Goal: Information Seeking & Learning: Learn about a topic

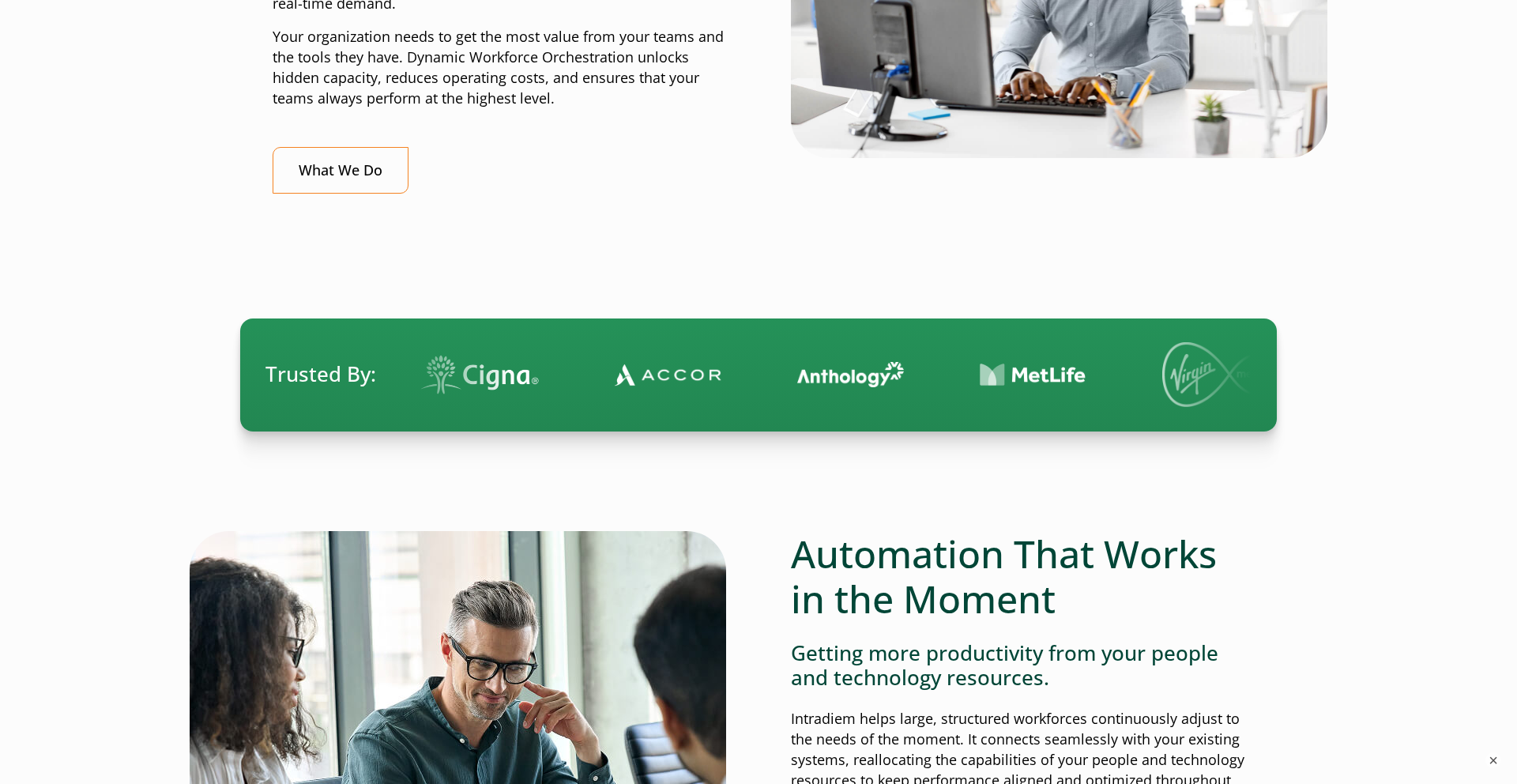
scroll to position [736, 0]
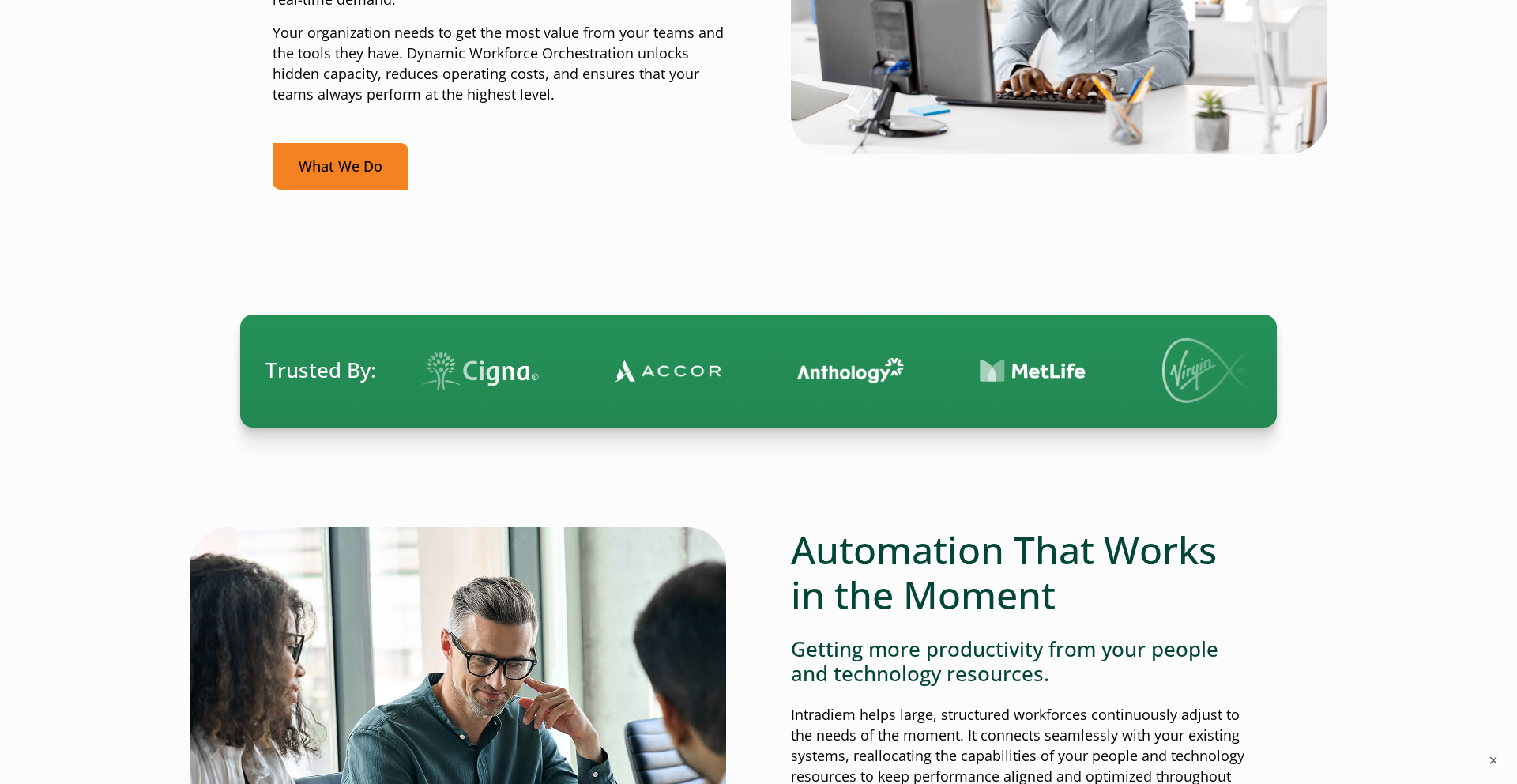
click at [380, 170] on link "What We Do" at bounding box center [340, 166] width 136 height 46
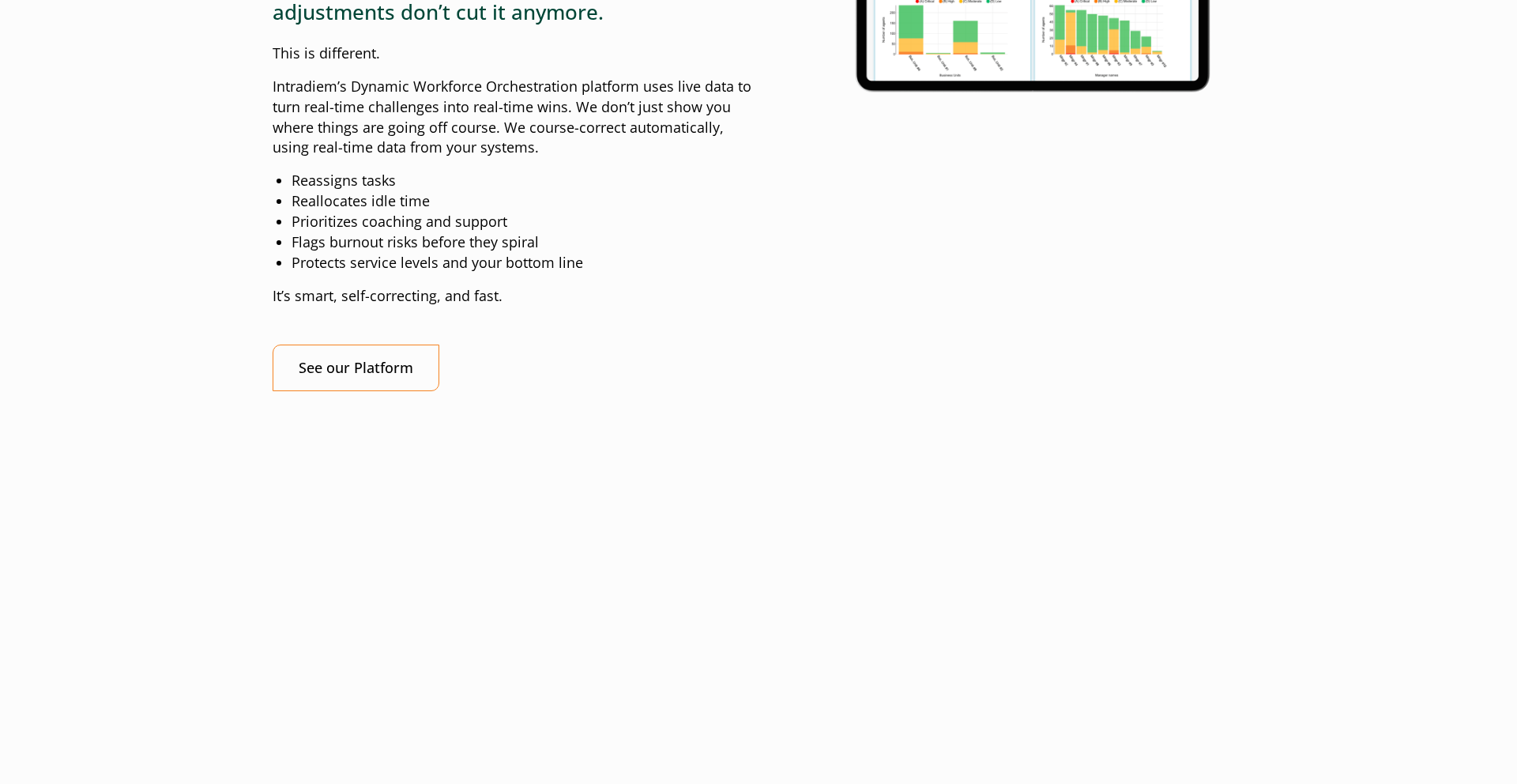
scroll to position [1604, 0]
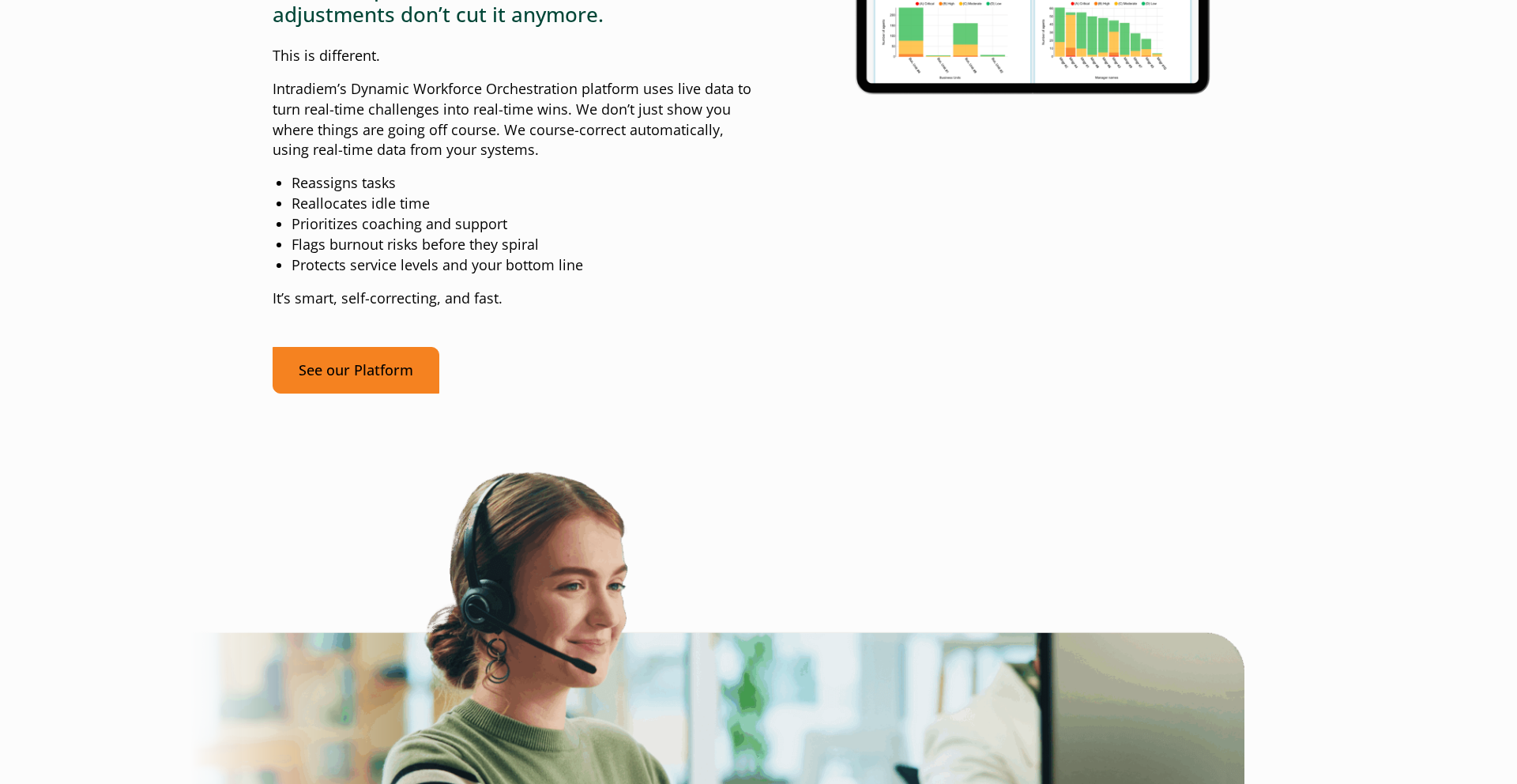
click at [352, 394] on link "See our Platform" at bounding box center [355, 369] width 167 height 46
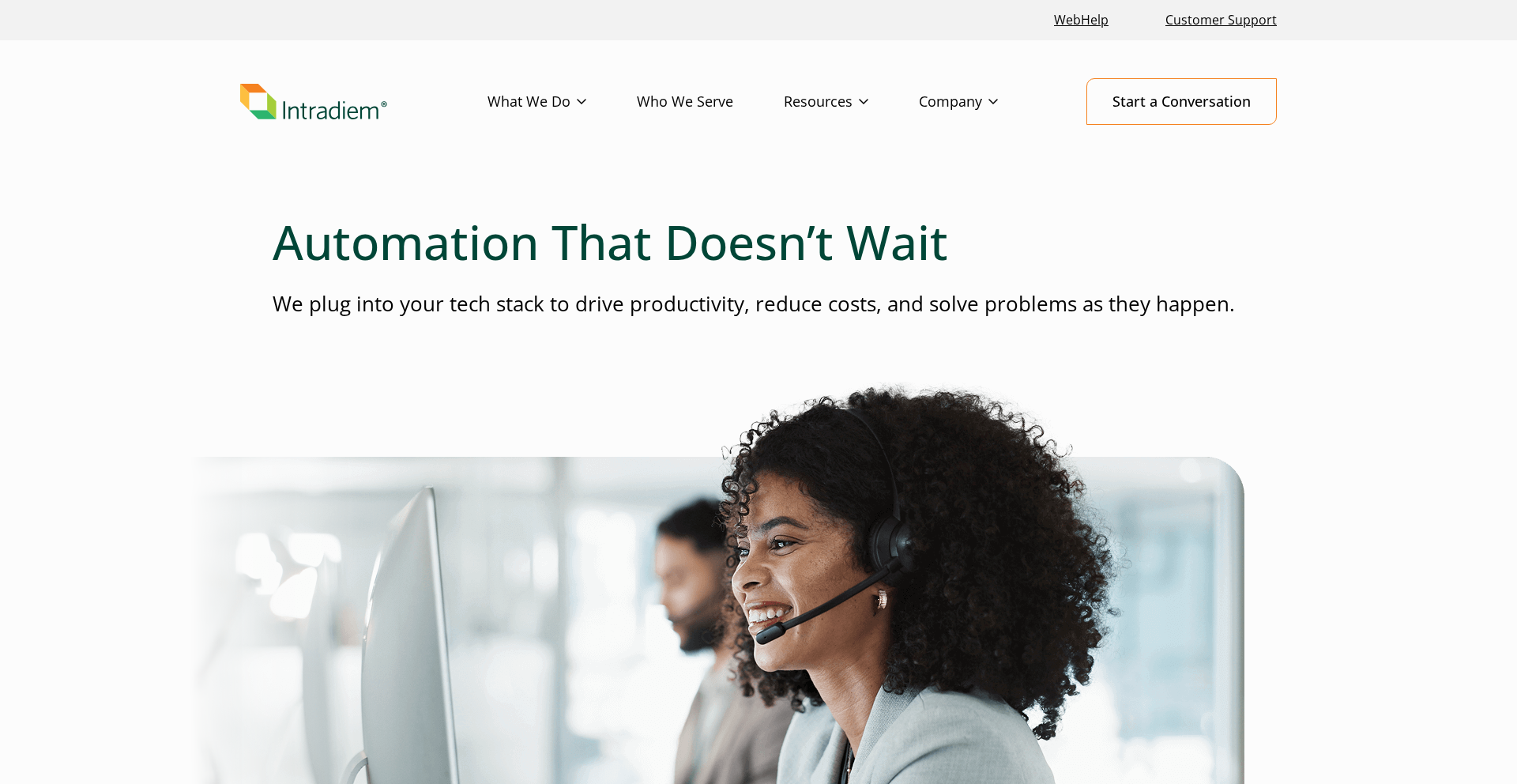
click at [699, 107] on link "Who We Serve" at bounding box center [710, 102] width 147 height 46
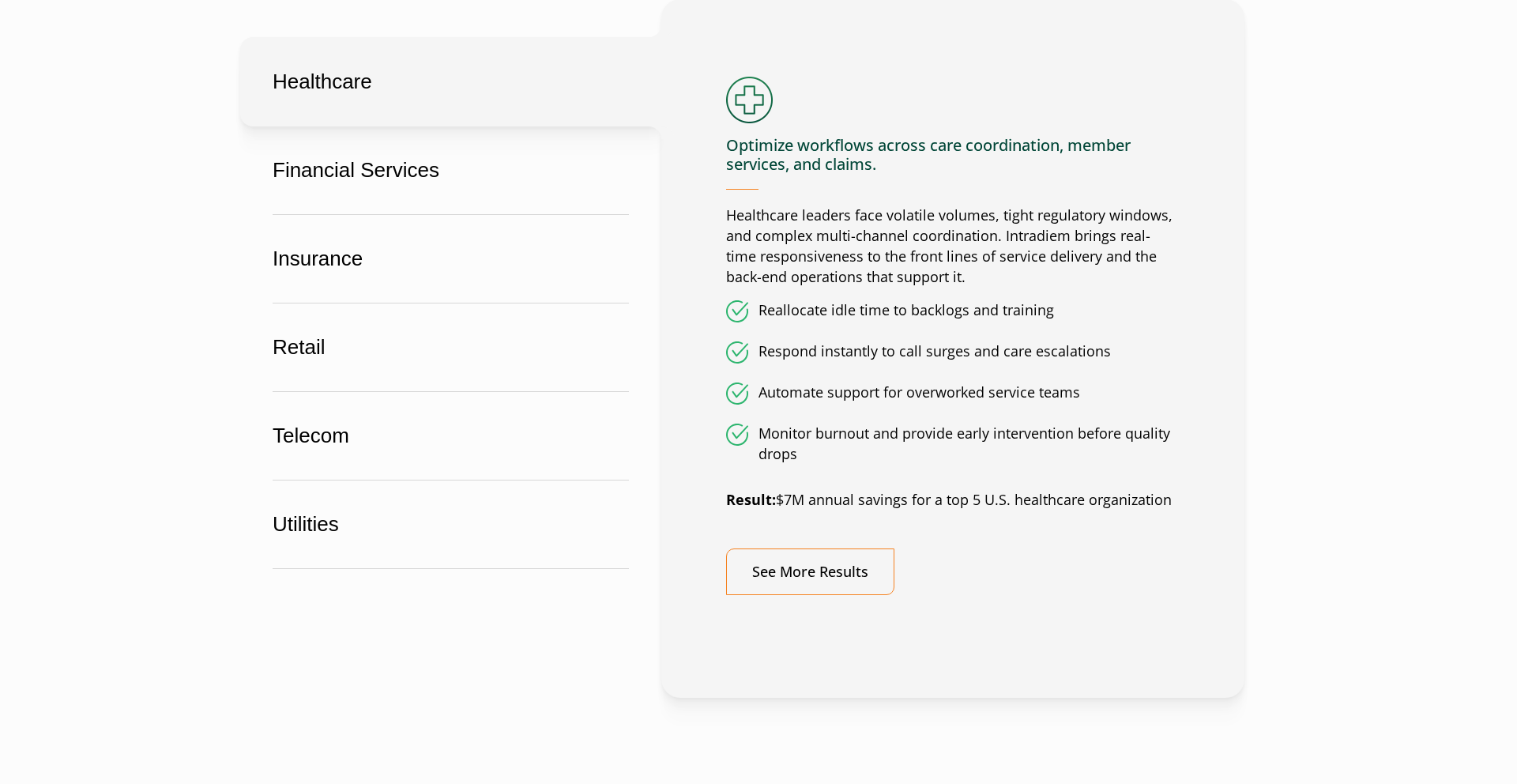
scroll to position [976, 0]
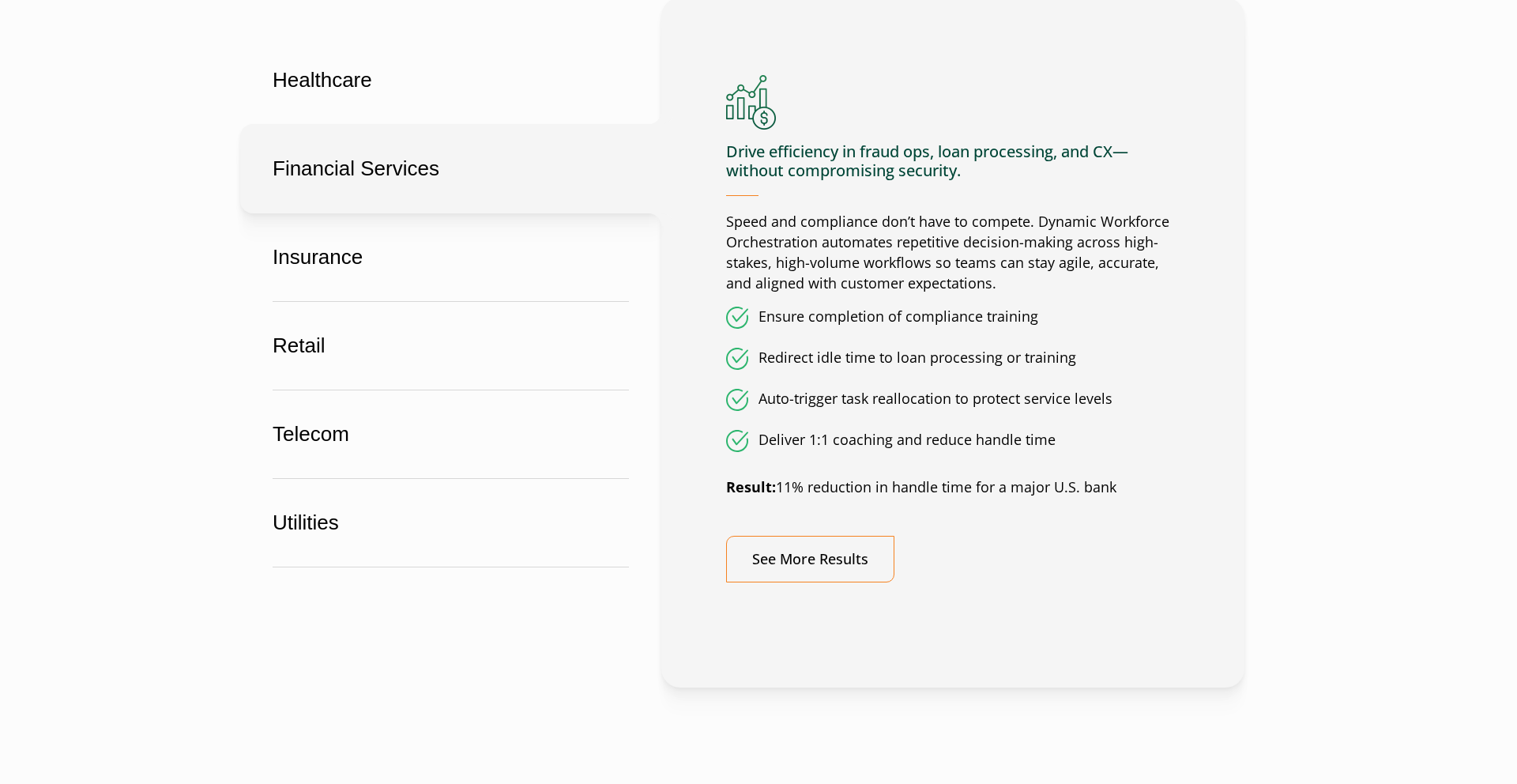
click at [515, 179] on button "Financial Services" at bounding box center [451, 168] width 421 height 89
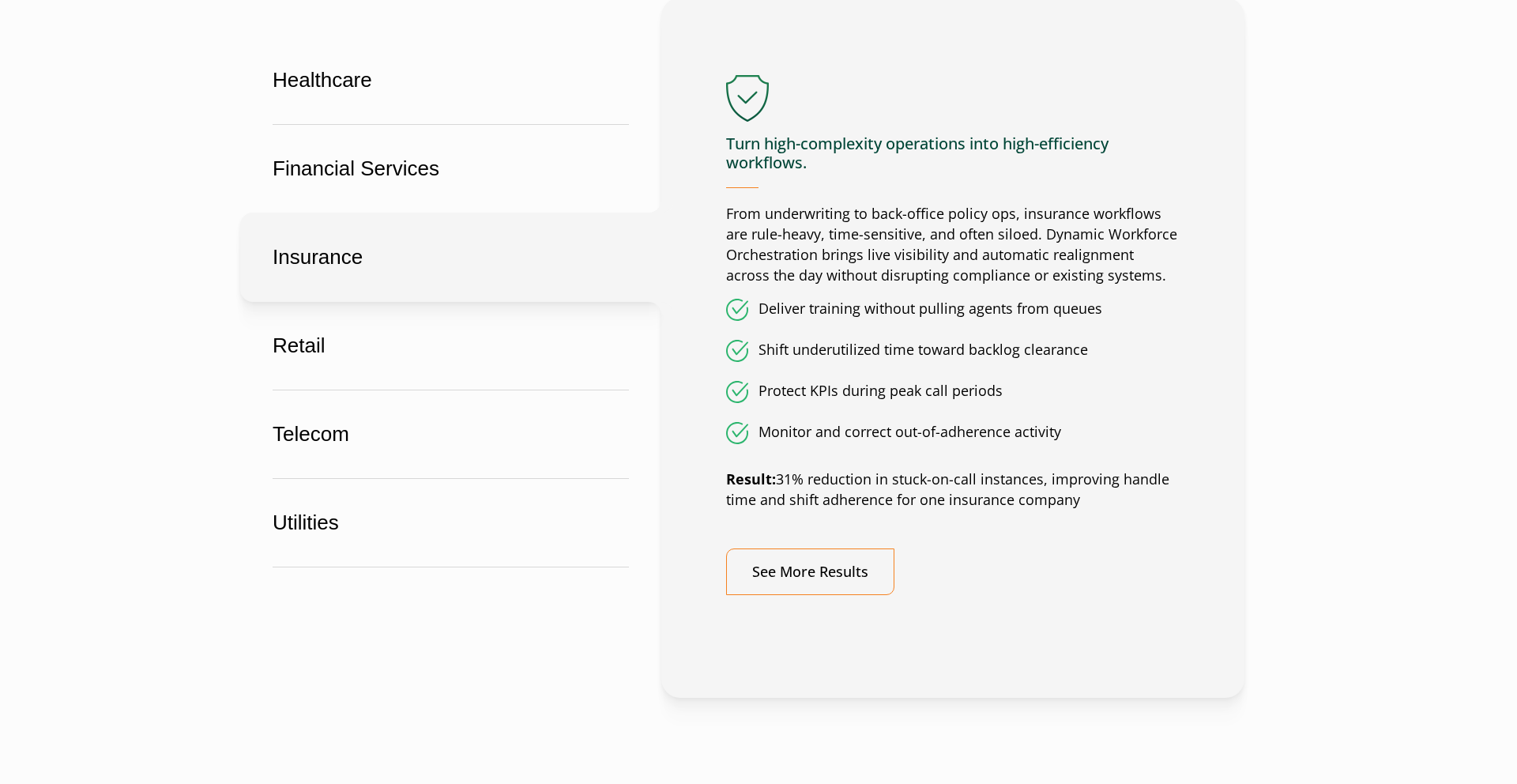
click at [480, 276] on button "Insurance" at bounding box center [451, 257] width 421 height 89
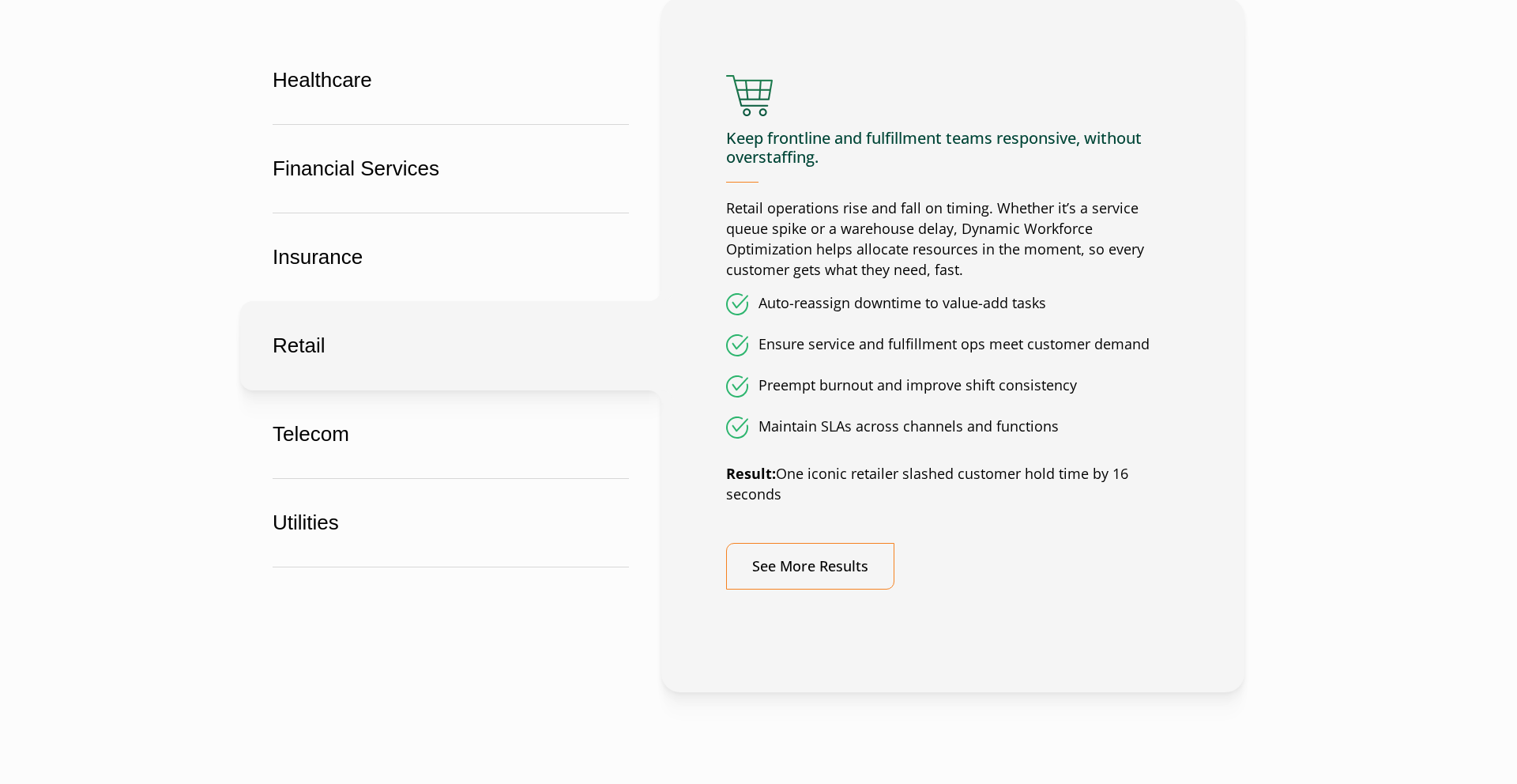
click at [489, 333] on button "Retail" at bounding box center [451, 346] width 421 height 89
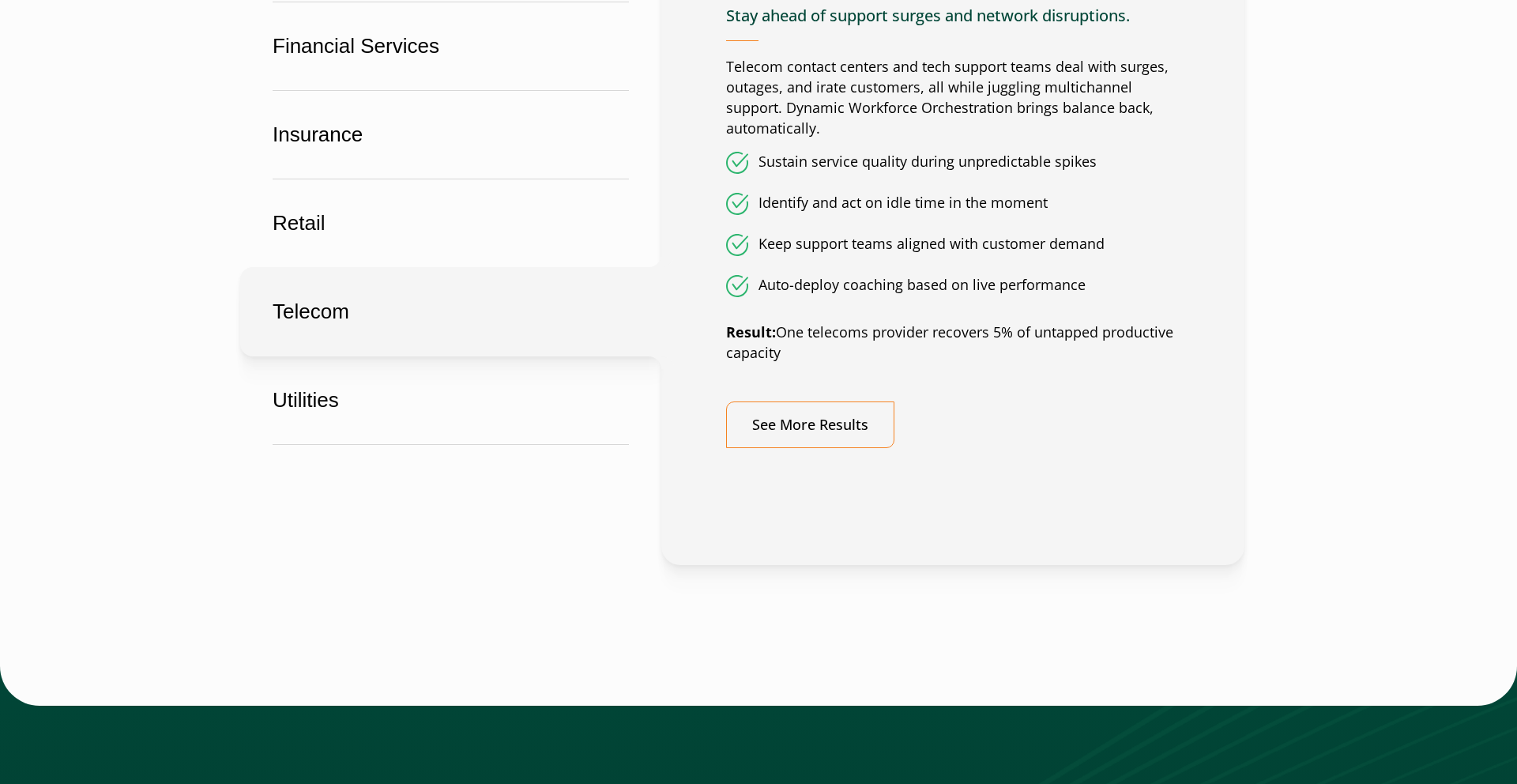
scroll to position [1100, 0]
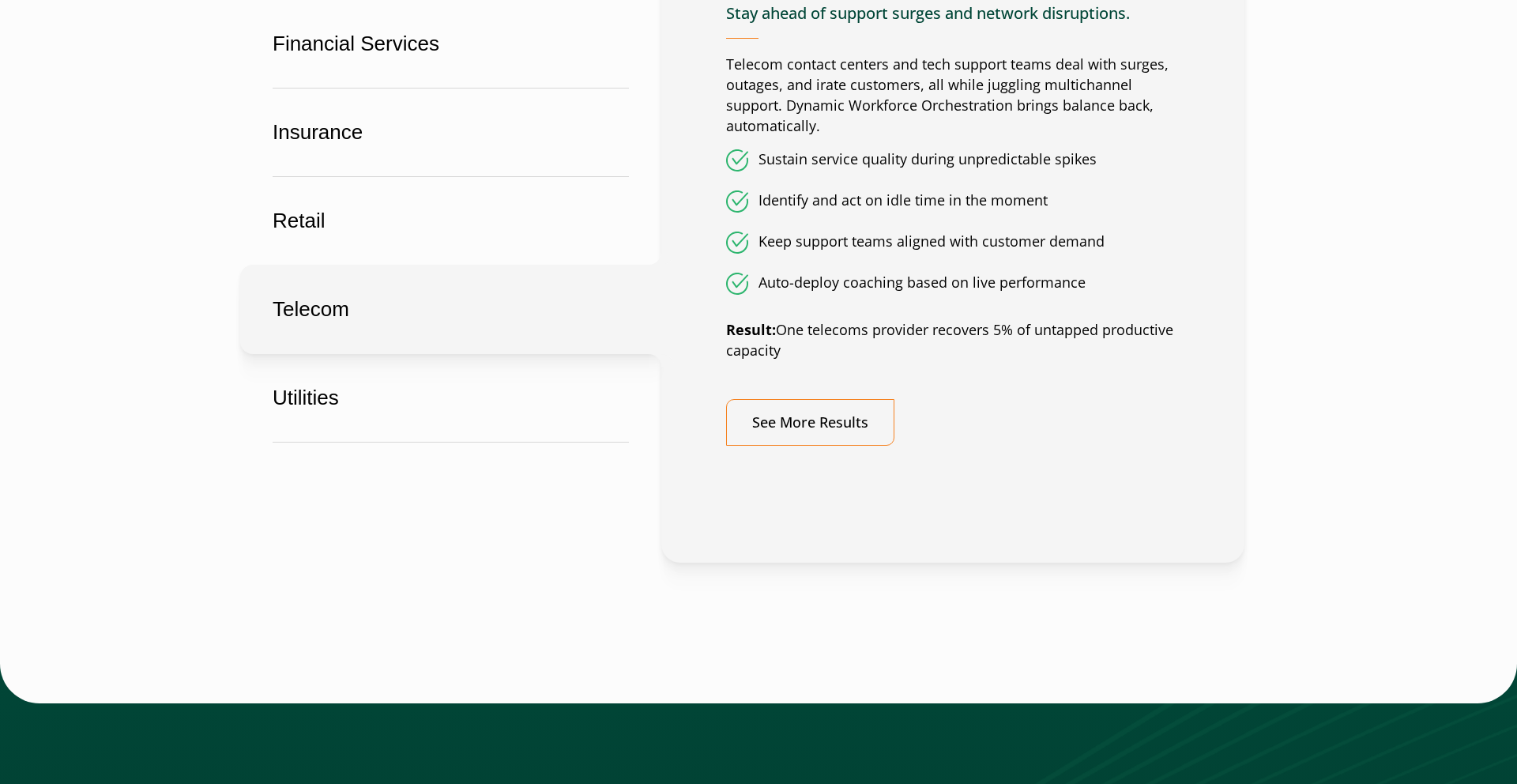
click at [479, 324] on button "Telecom" at bounding box center [451, 309] width 421 height 89
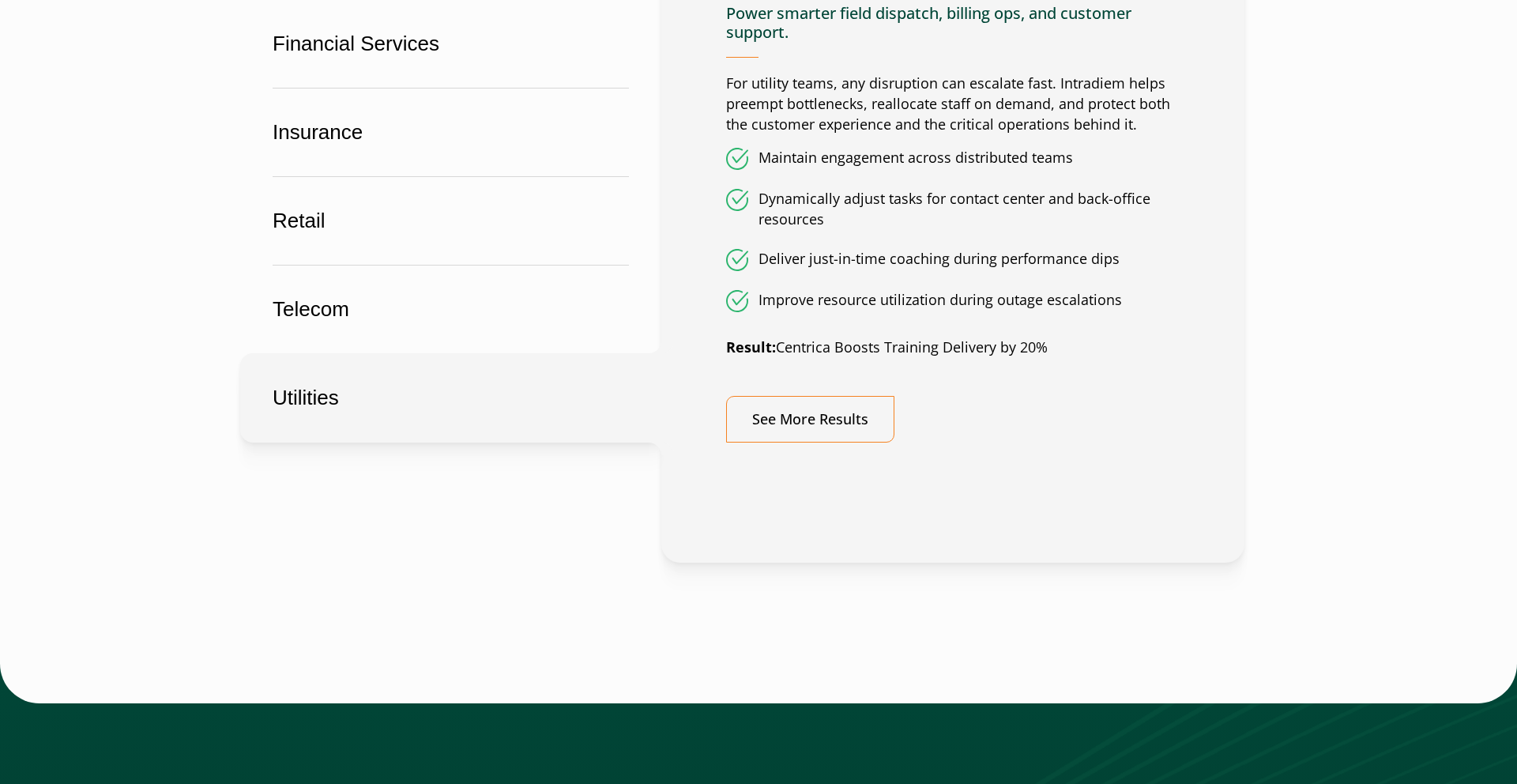
click at [469, 402] on button "Utilities" at bounding box center [451, 398] width 421 height 89
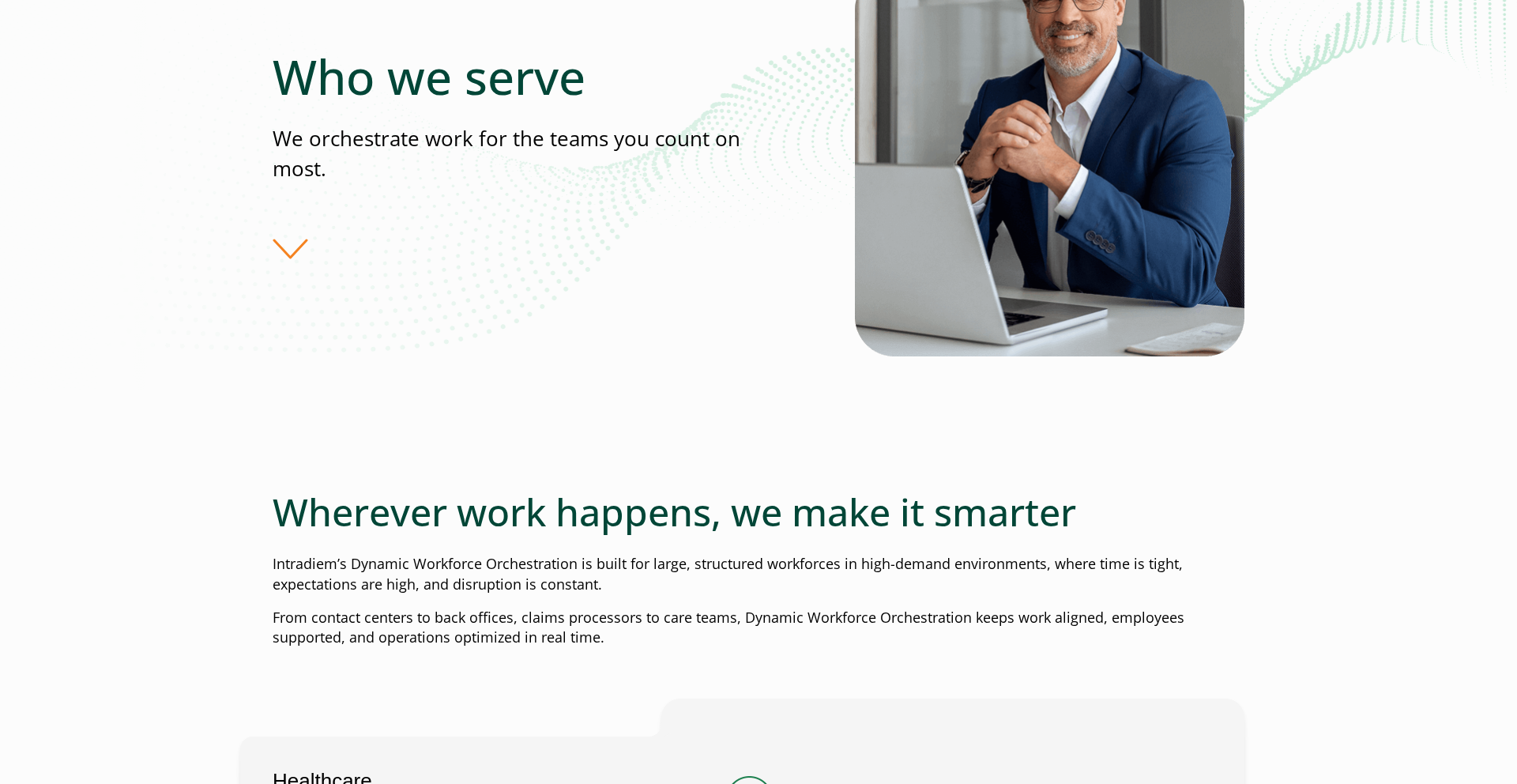
scroll to position [268, 0]
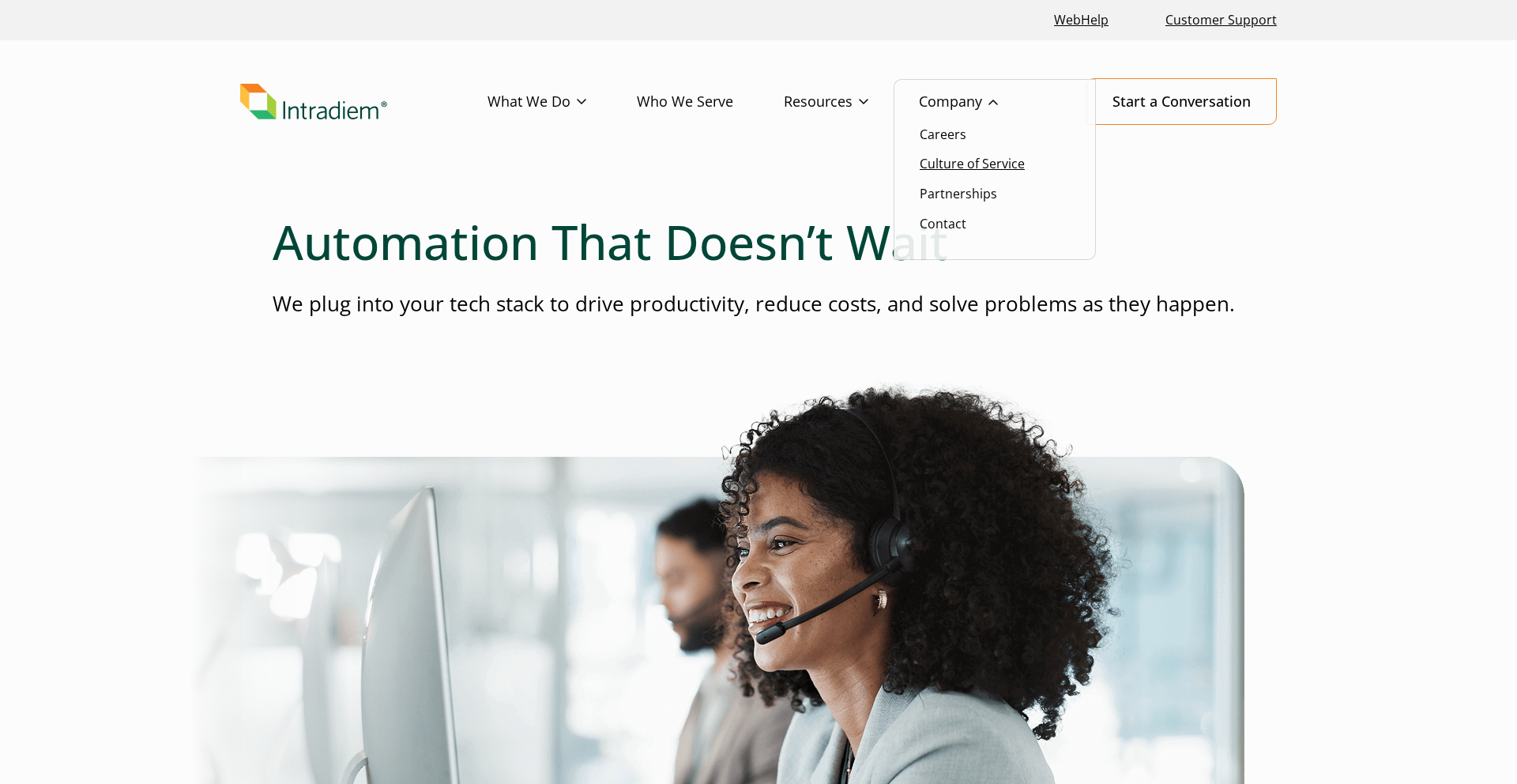
click at [983, 158] on link "Culture of Service" at bounding box center [972, 163] width 105 height 17
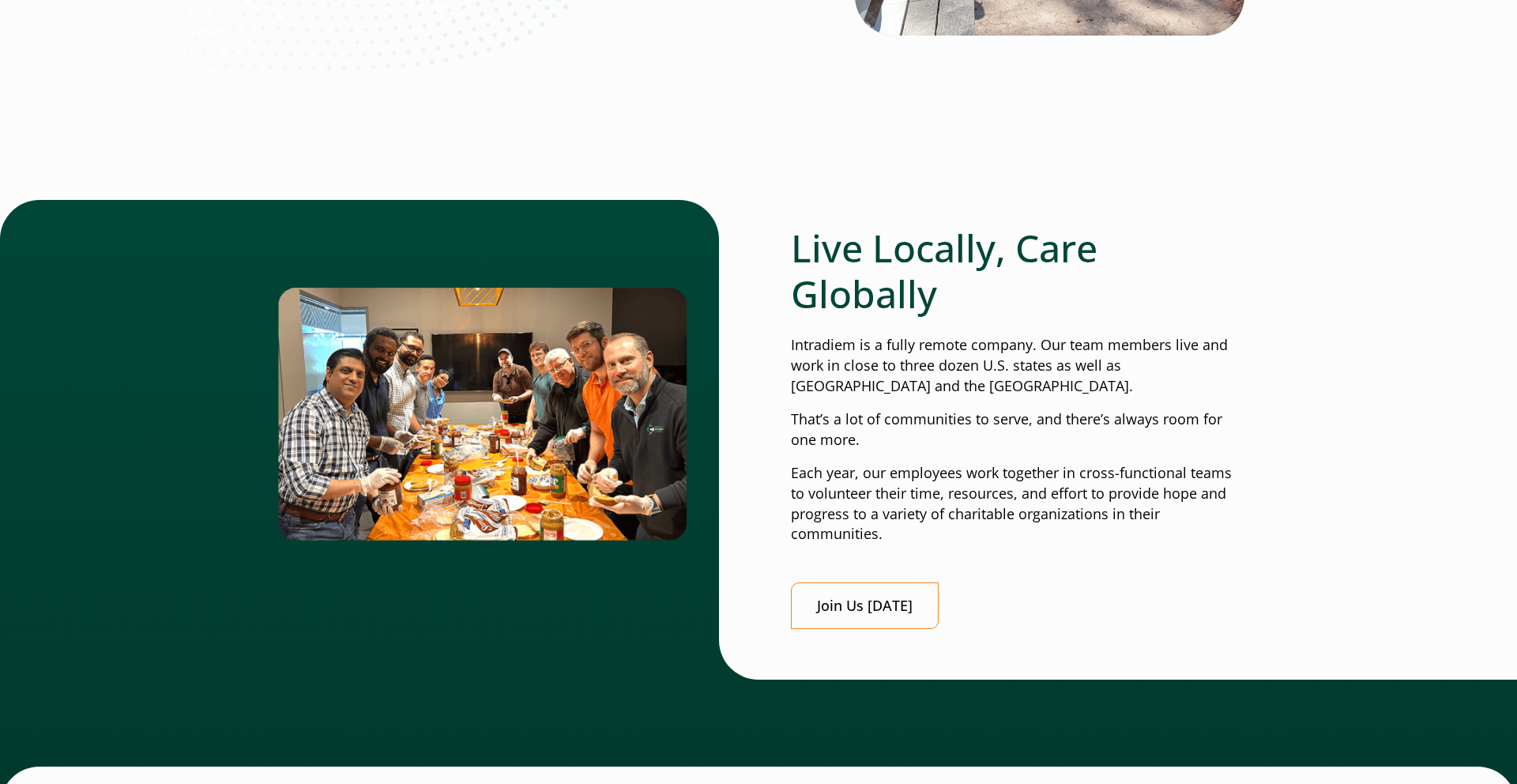
scroll to position [553, 0]
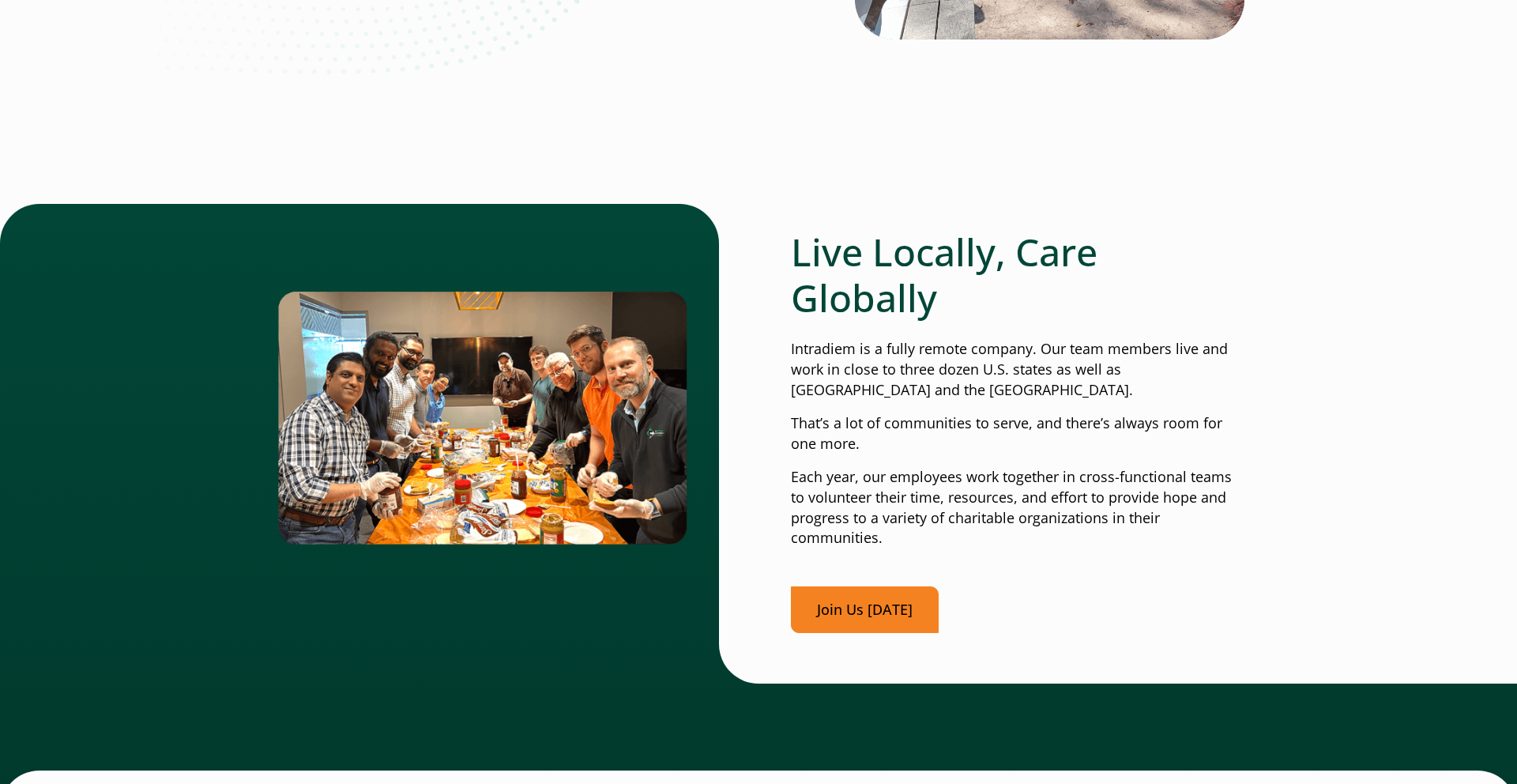
click at [896, 608] on link "Join Us Today" at bounding box center [865, 609] width 148 height 46
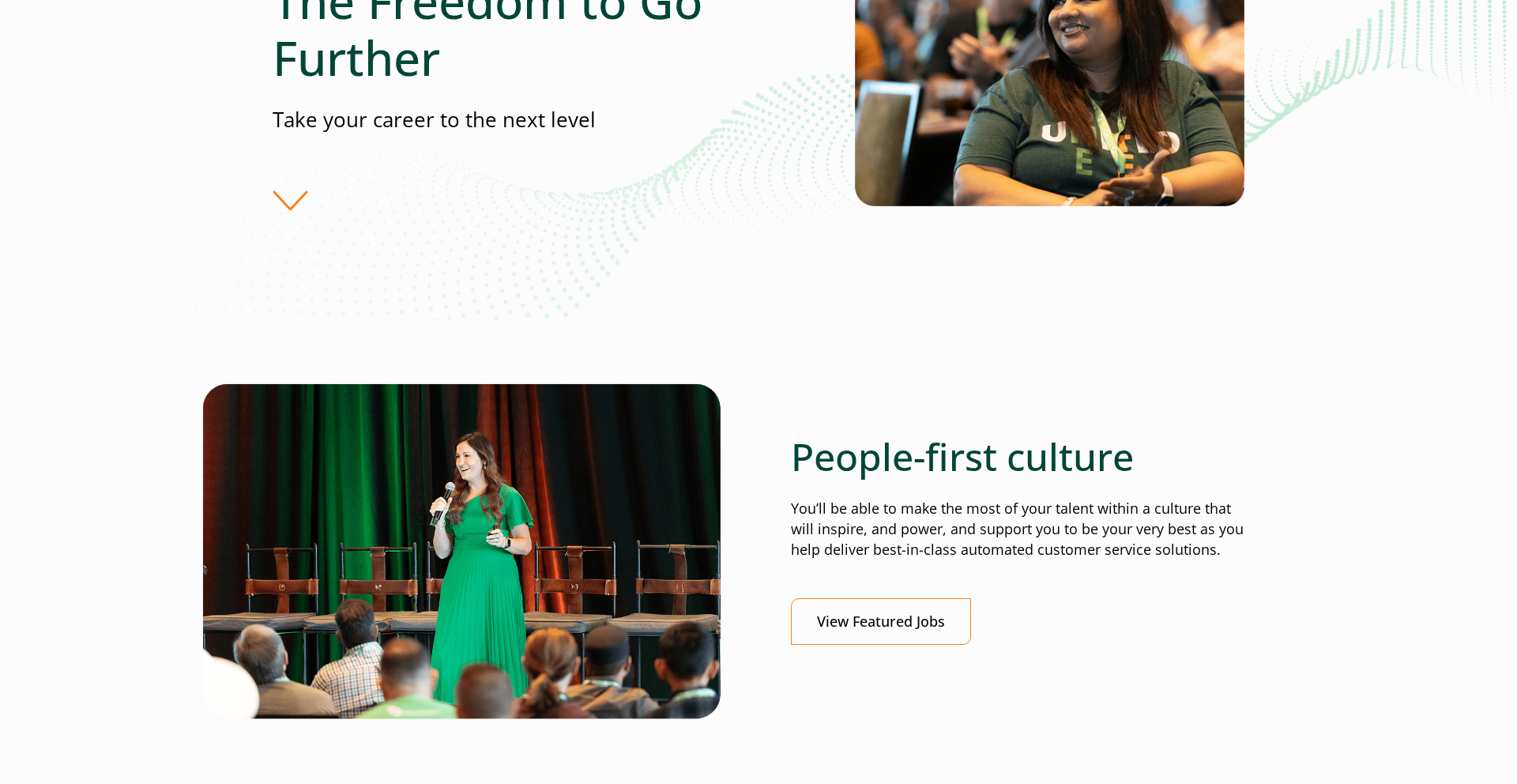
scroll to position [245, 0]
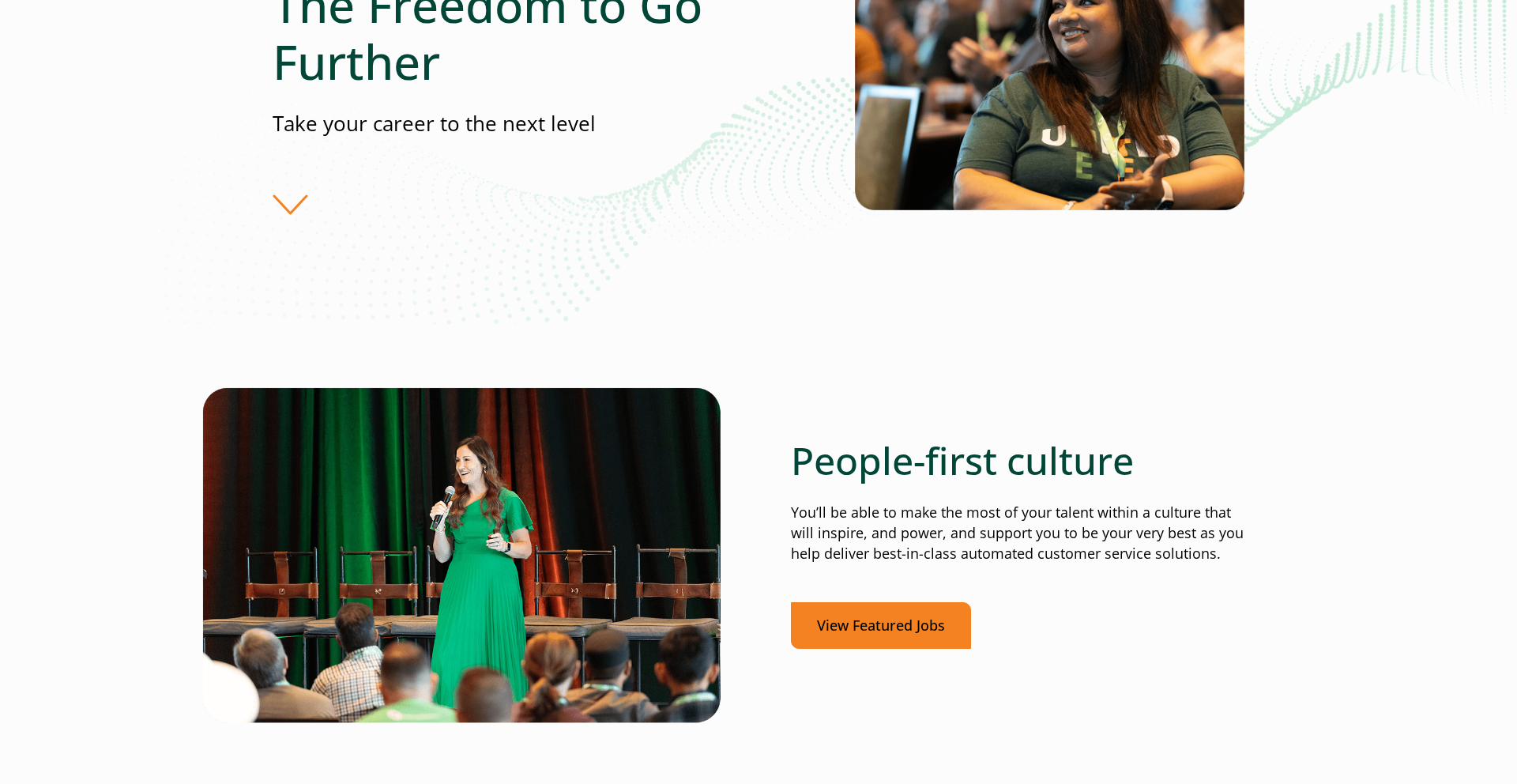
click at [867, 626] on link "View Featured Jobs" at bounding box center [880, 625] width 180 height 46
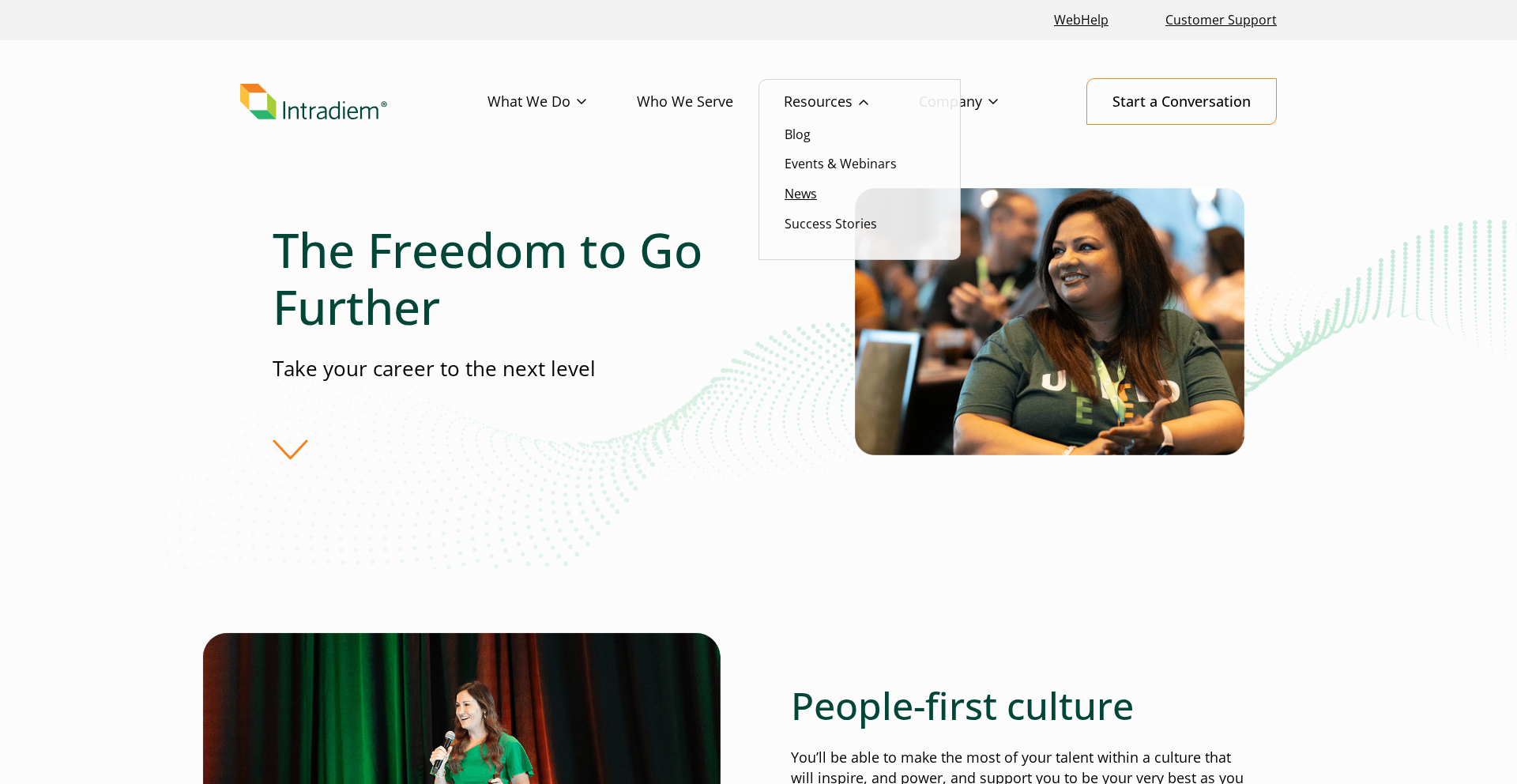
click at [817, 198] on link "News" at bounding box center [800, 193] width 33 height 17
